Goal: Task Accomplishment & Management: Manage account settings

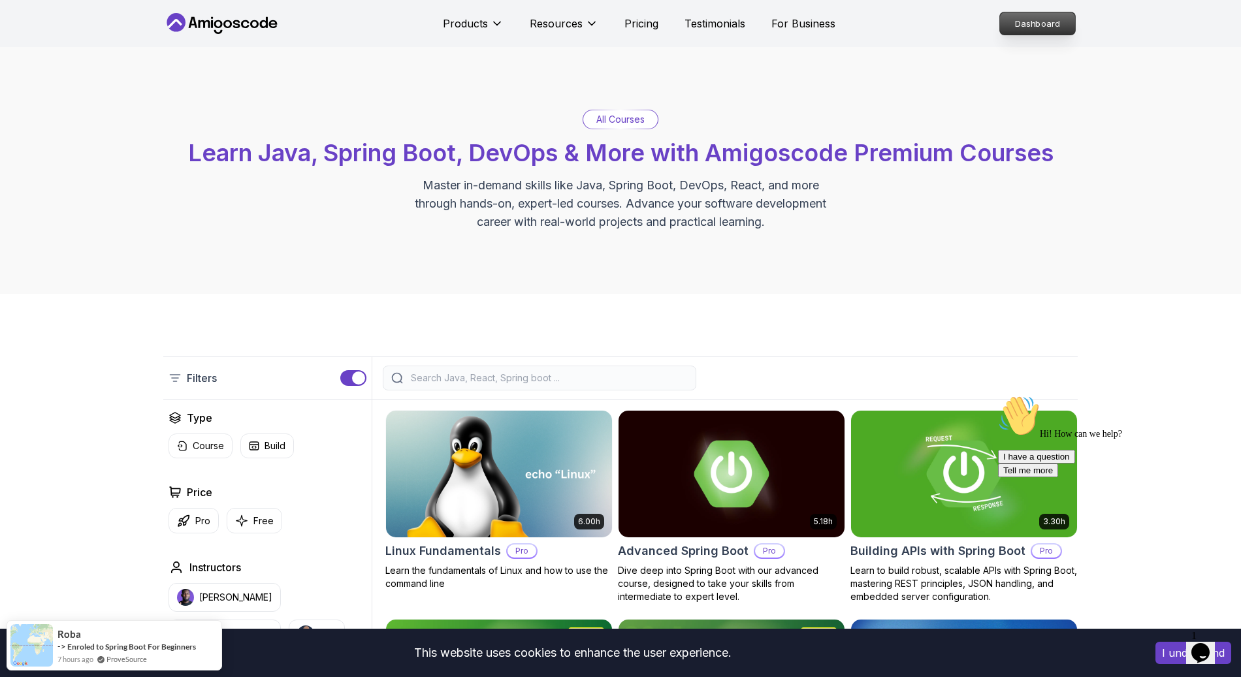
click at [1054, 14] on p "Dashboard" at bounding box center [1037, 23] width 75 height 22
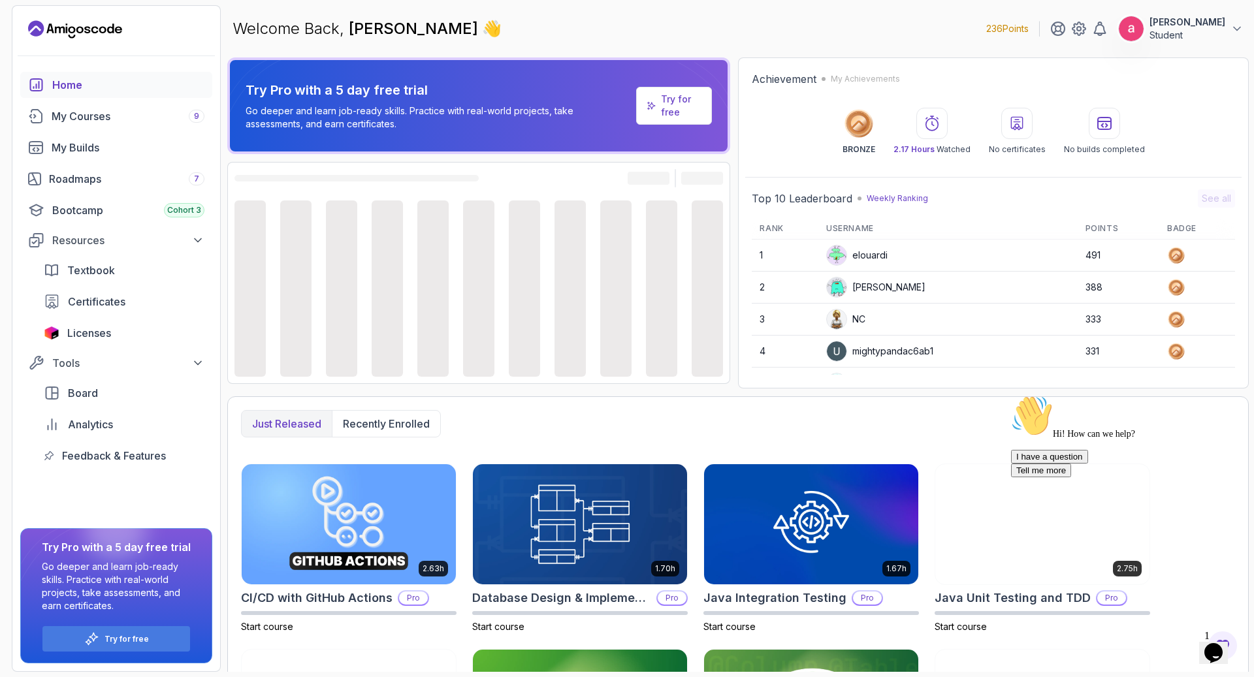
scroll to position [43, 0]
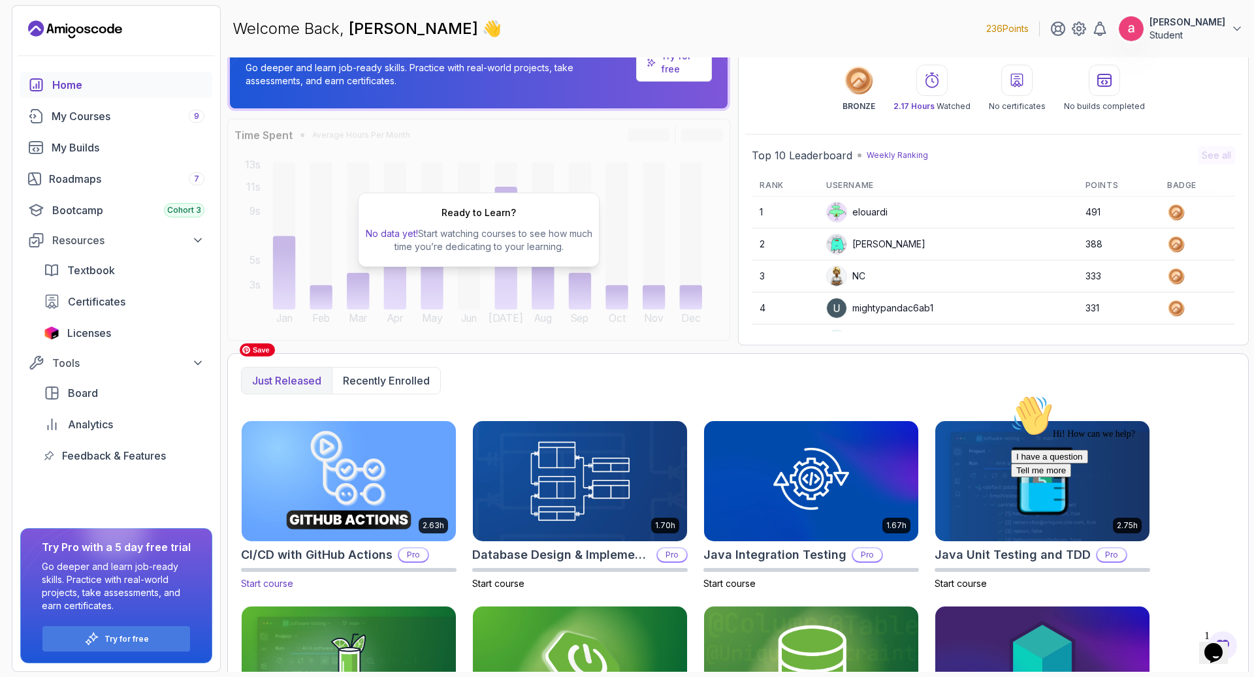
click at [375, 418] on img at bounding box center [348, 481] width 225 height 126
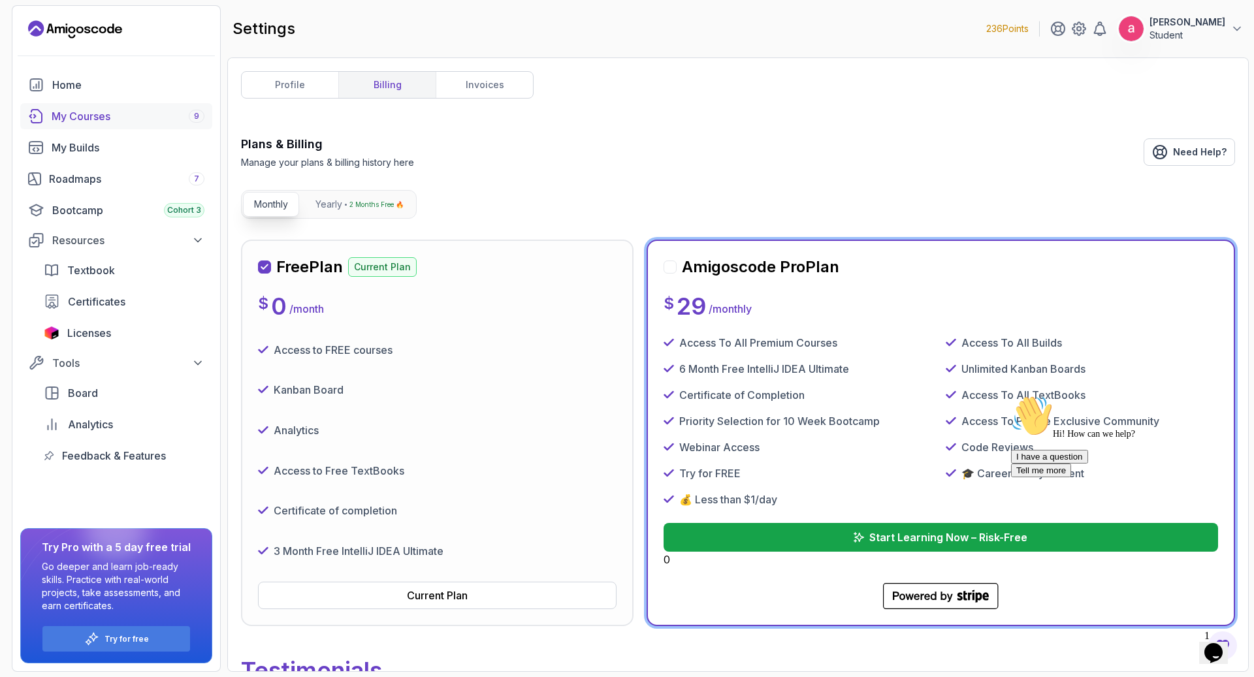
click at [95, 108] on div "My Courses 9" at bounding box center [128, 116] width 153 height 16
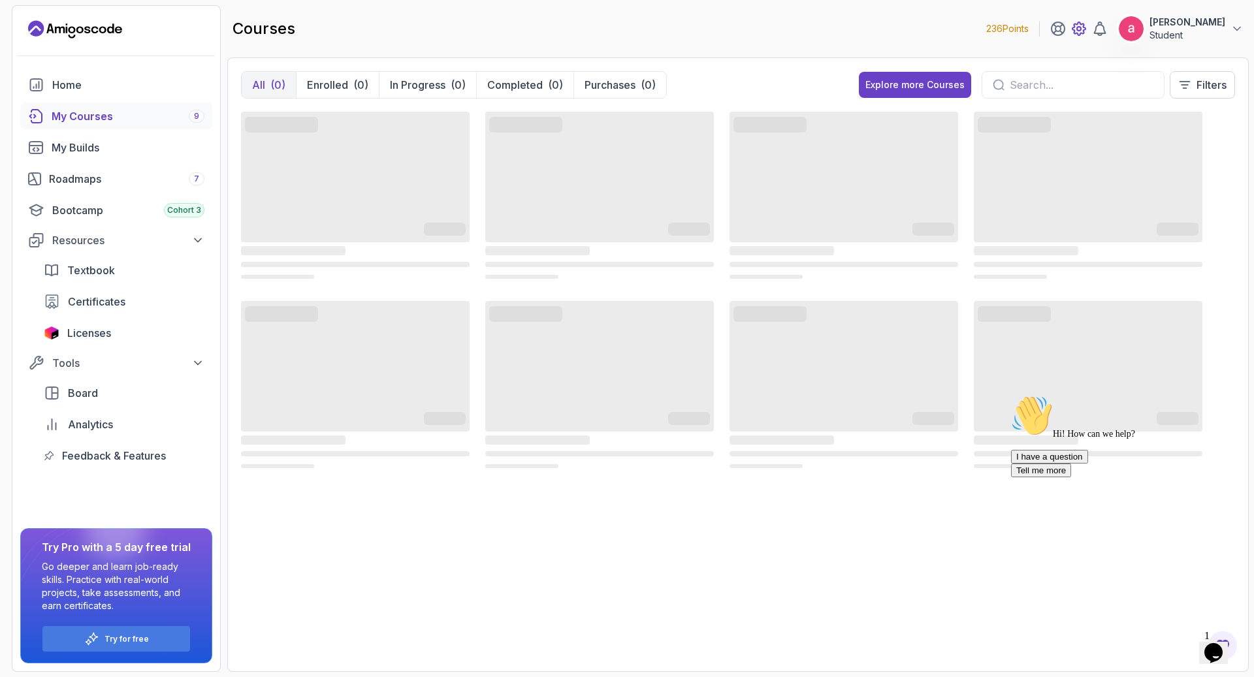
click at [1087, 21] on icon at bounding box center [1079, 29] width 16 height 16
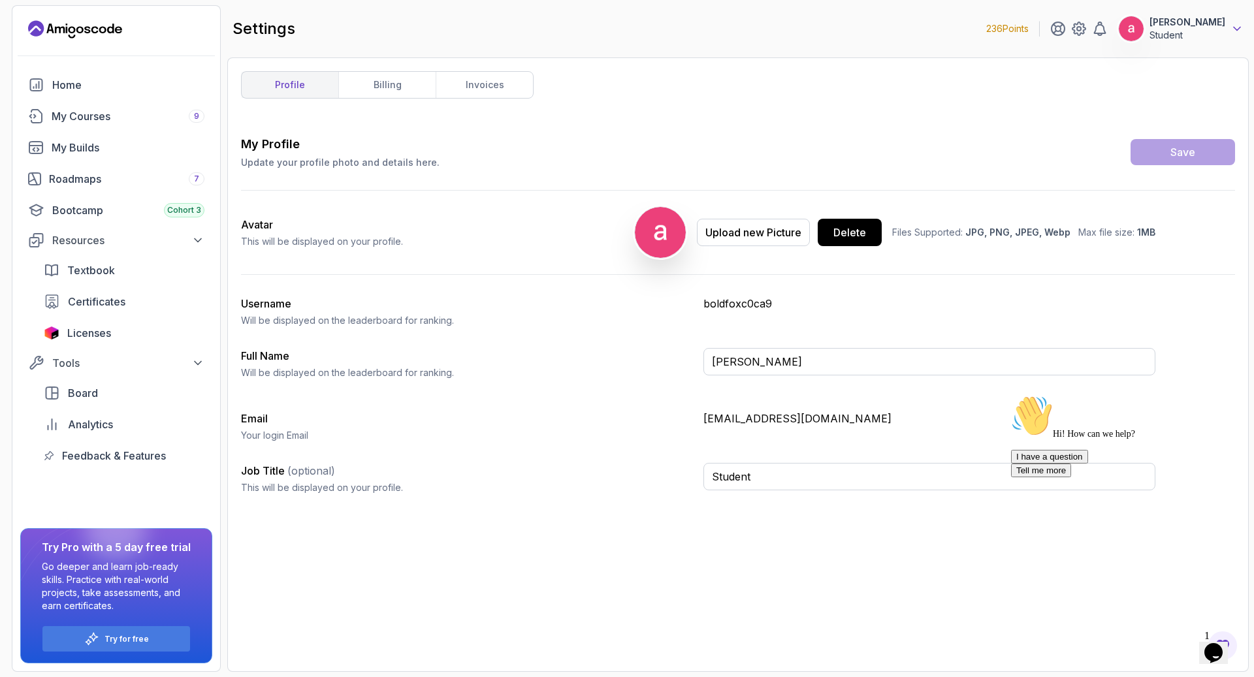
click at [1240, 22] on icon at bounding box center [1236, 28] width 13 height 13
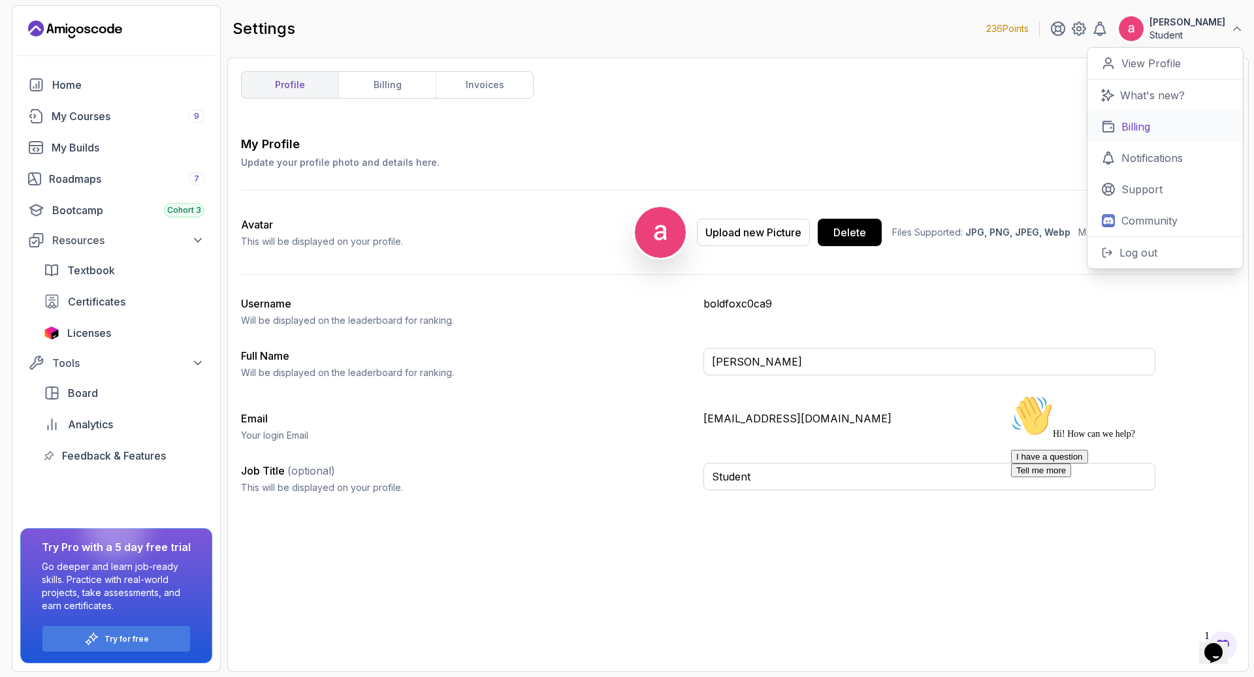
click at [1198, 111] on link "Billing" at bounding box center [1164, 126] width 155 height 31
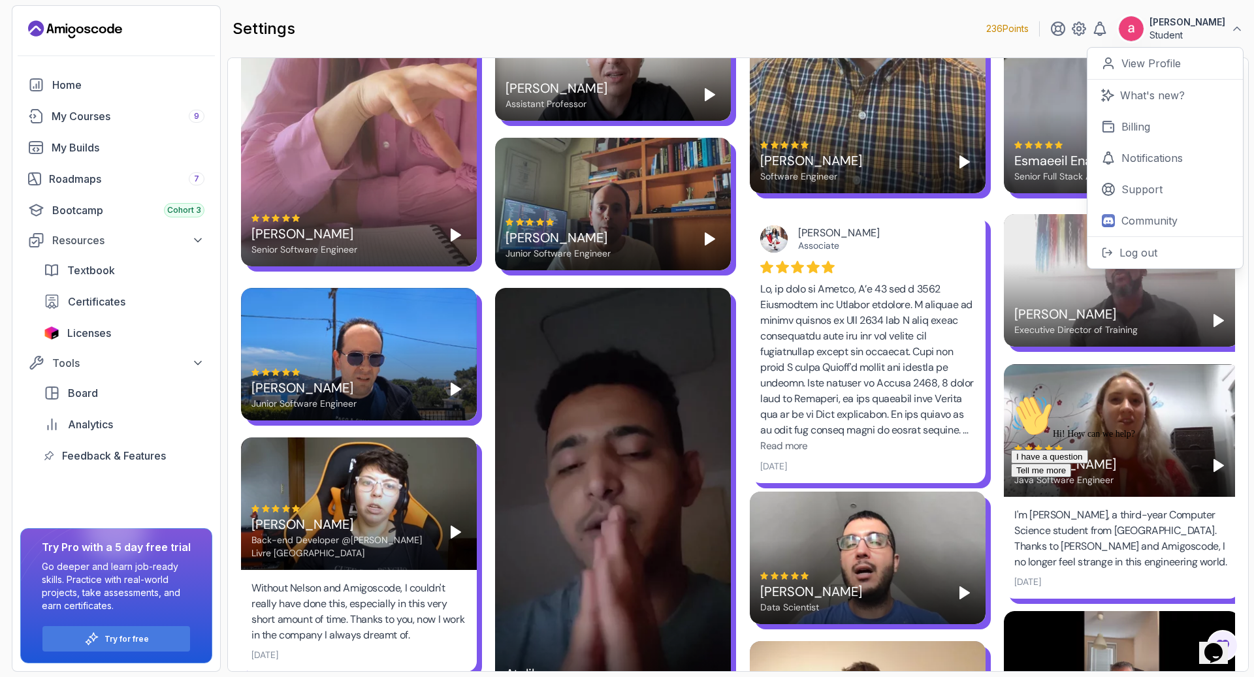
scroll to position [1842, 0]
